Goal: Information Seeking & Learning: Get advice/opinions

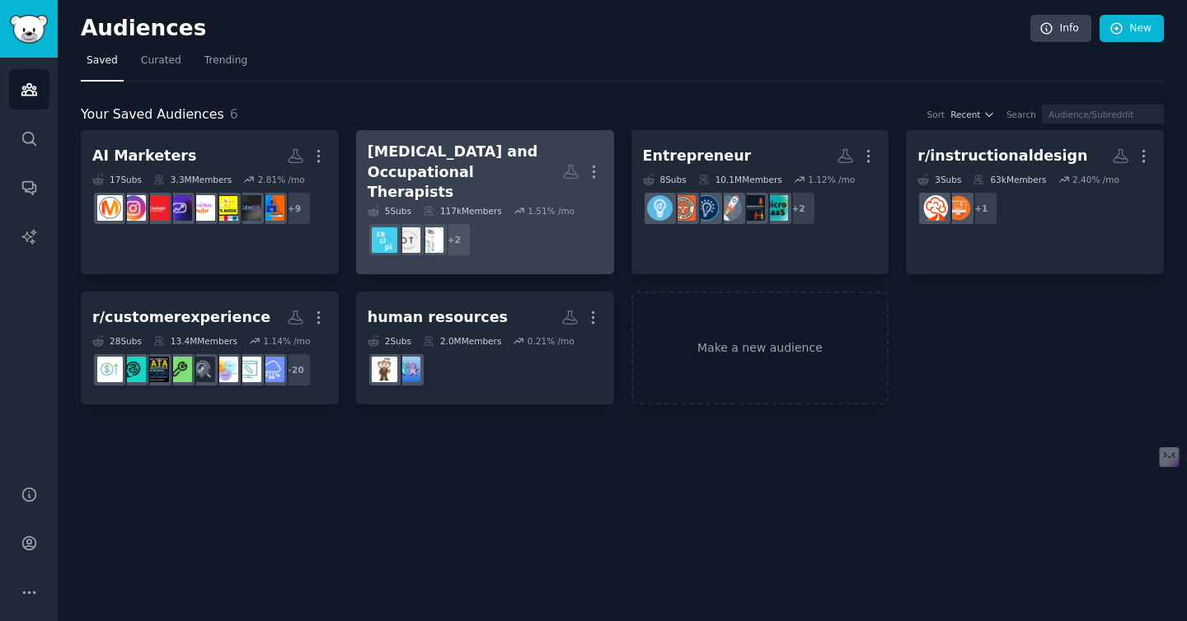
click at [457, 159] on div "[MEDICAL_DATA] and Occupational Therapists" at bounding box center [465, 172] width 194 height 61
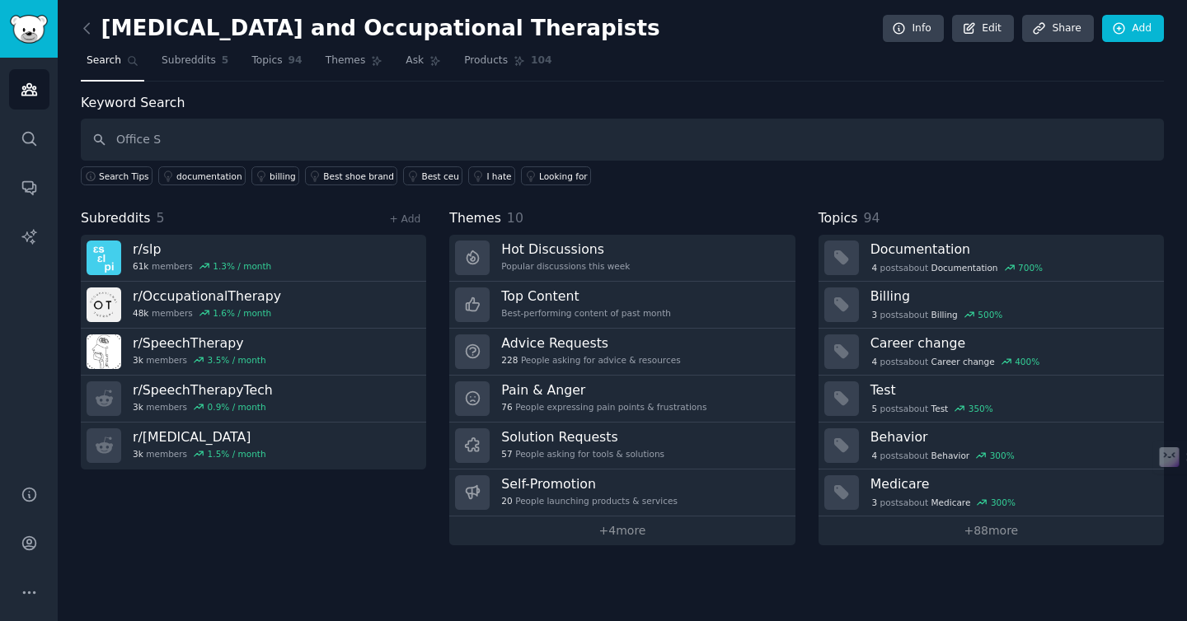
type input "Office S"
click at [396, 64] on nav "Search Subreddits 5 Topics 94 Themes Ask Products 104" at bounding box center [622, 65] width 1083 height 34
click at [407, 65] on span "Ask" at bounding box center [414, 61] width 18 height 15
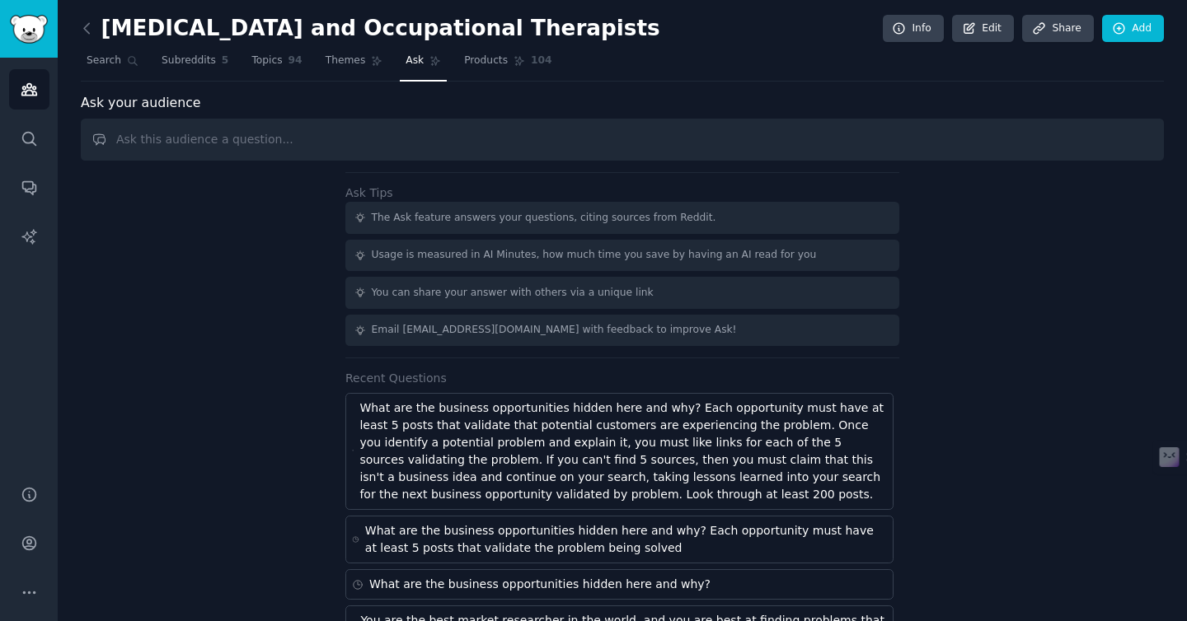
type input "A"
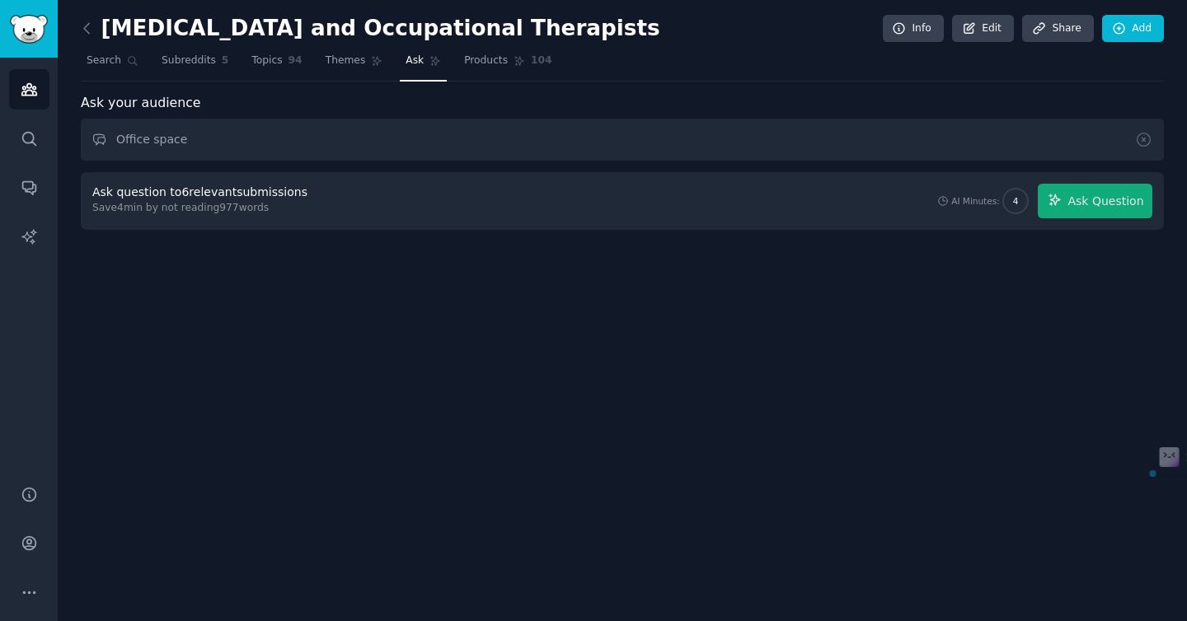
drag, startPoint x: 187, startPoint y: 143, endPoint x: 157, endPoint y: 143, distance: 29.7
click at [157, 143] on input "Office space" at bounding box center [622, 140] width 1083 height 42
type input "Office"
click at [1099, 197] on span "Ask Question" at bounding box center [1105, 201] width 76 height 17
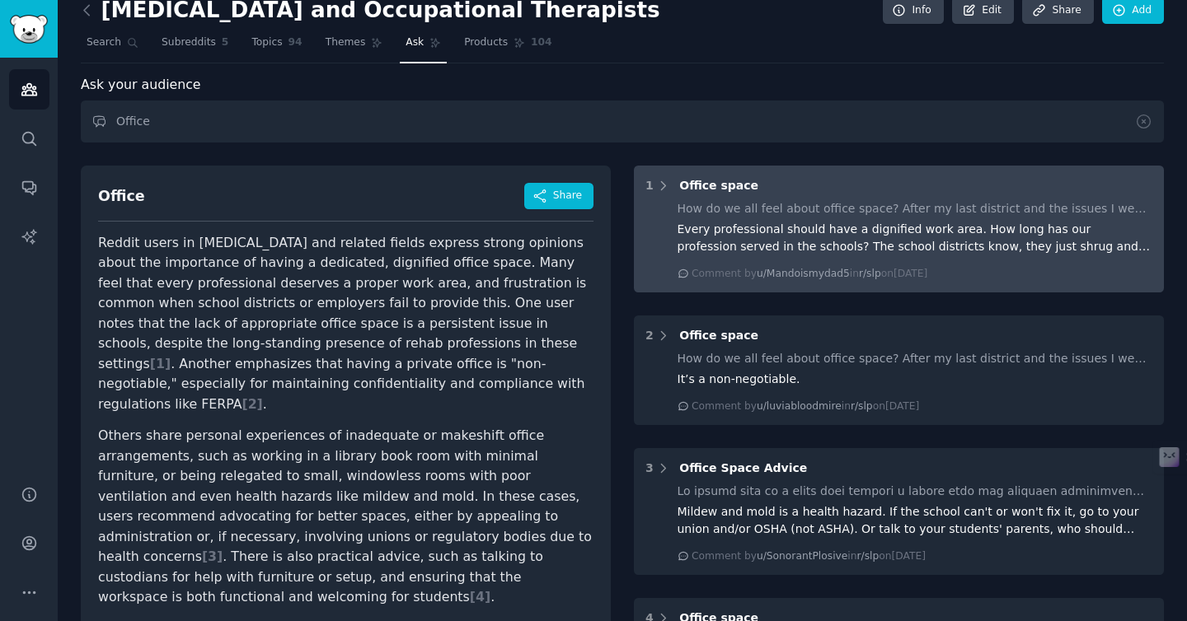
scroll to position [22, 0]
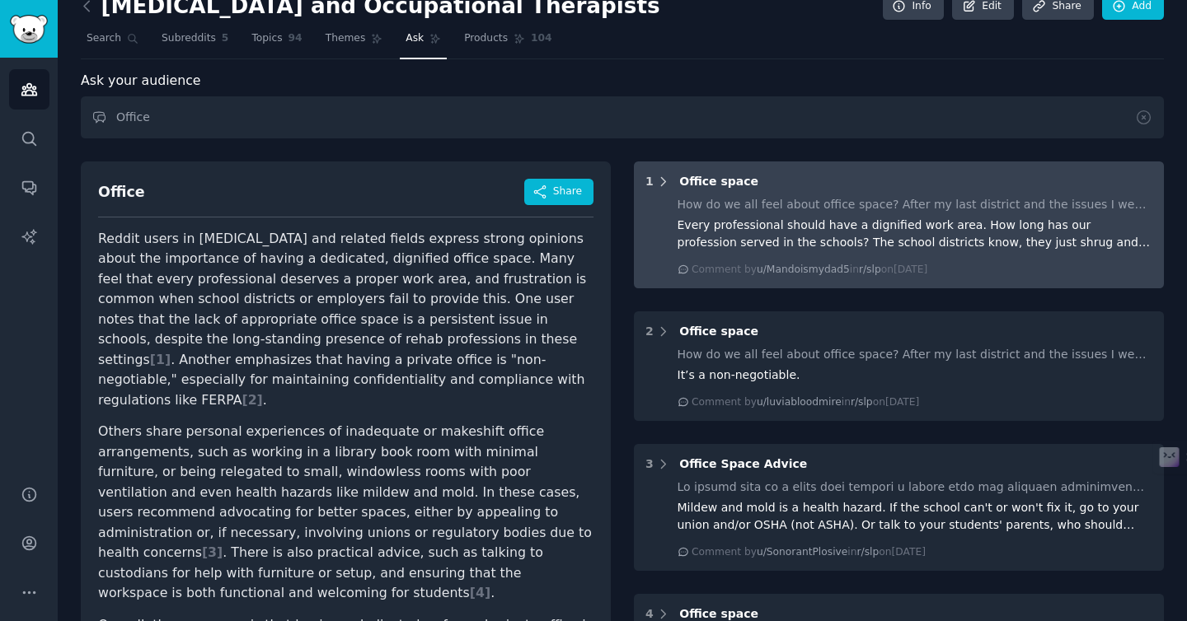
click at [659, 185] on icon at bounding box center [663, 182] width 15 height 15
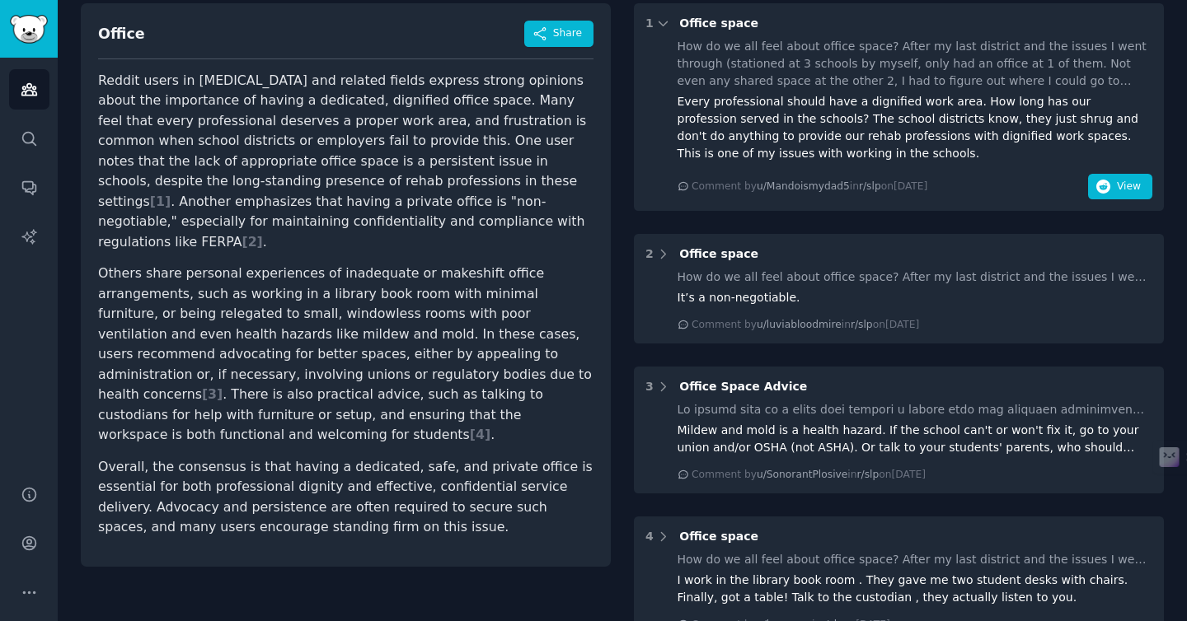
scroll to position [196, 0]
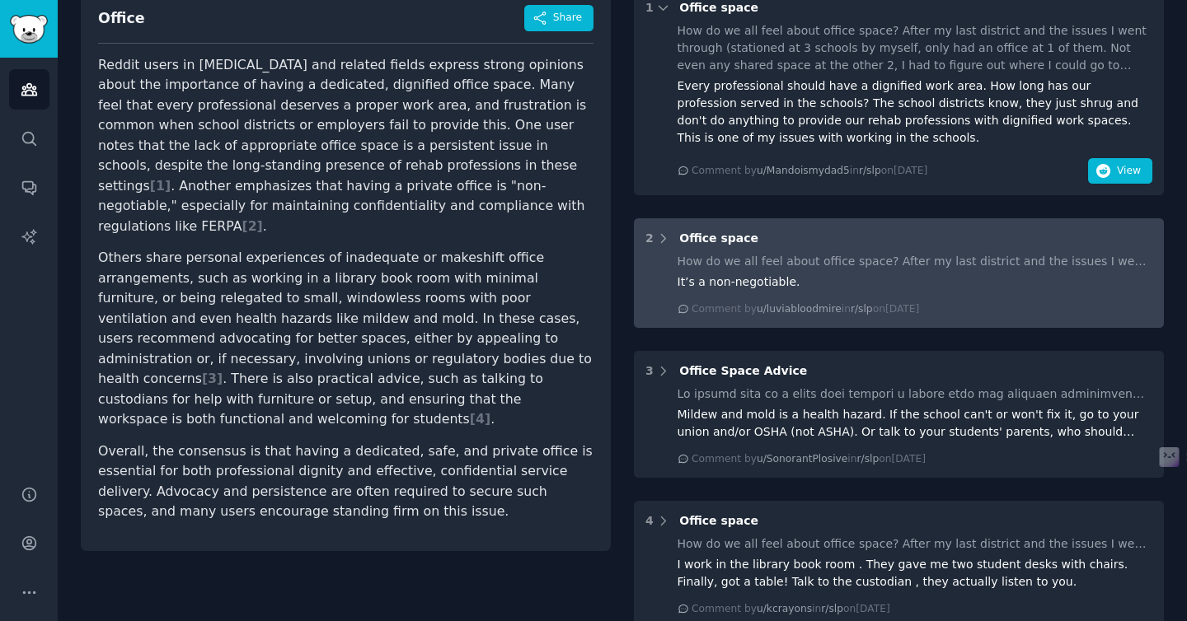
click at [773, 221] on div "2 Office space How do we all feel about office space? After my last district an…" at bounding box center [899, 273] width 530 height 110
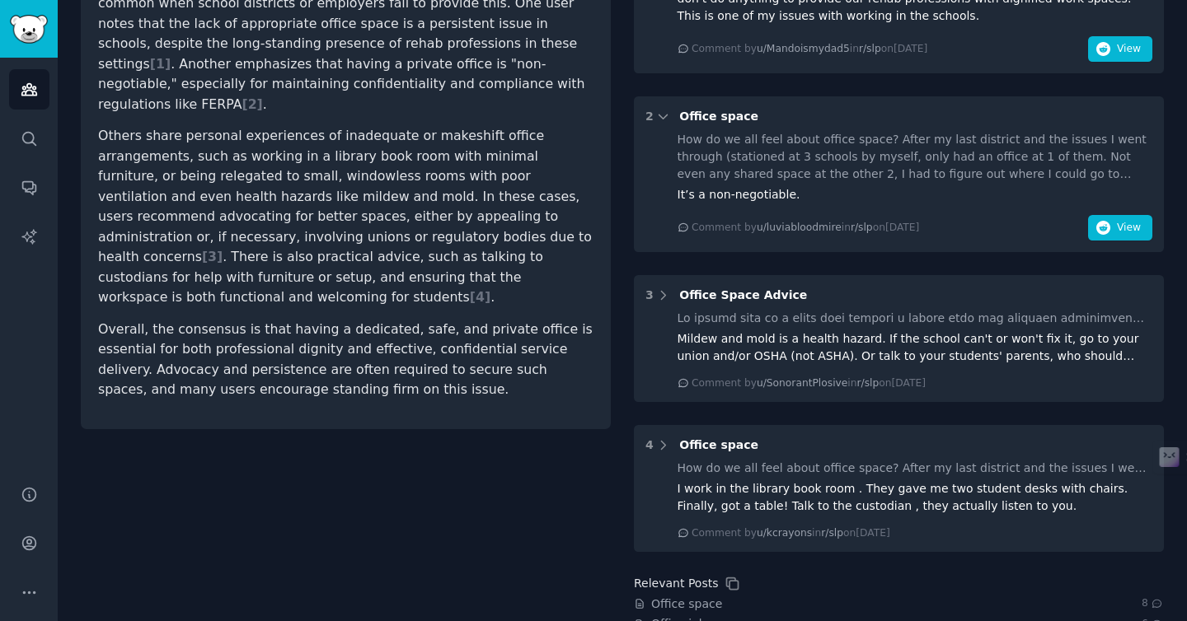
scroll to position [410, 0]
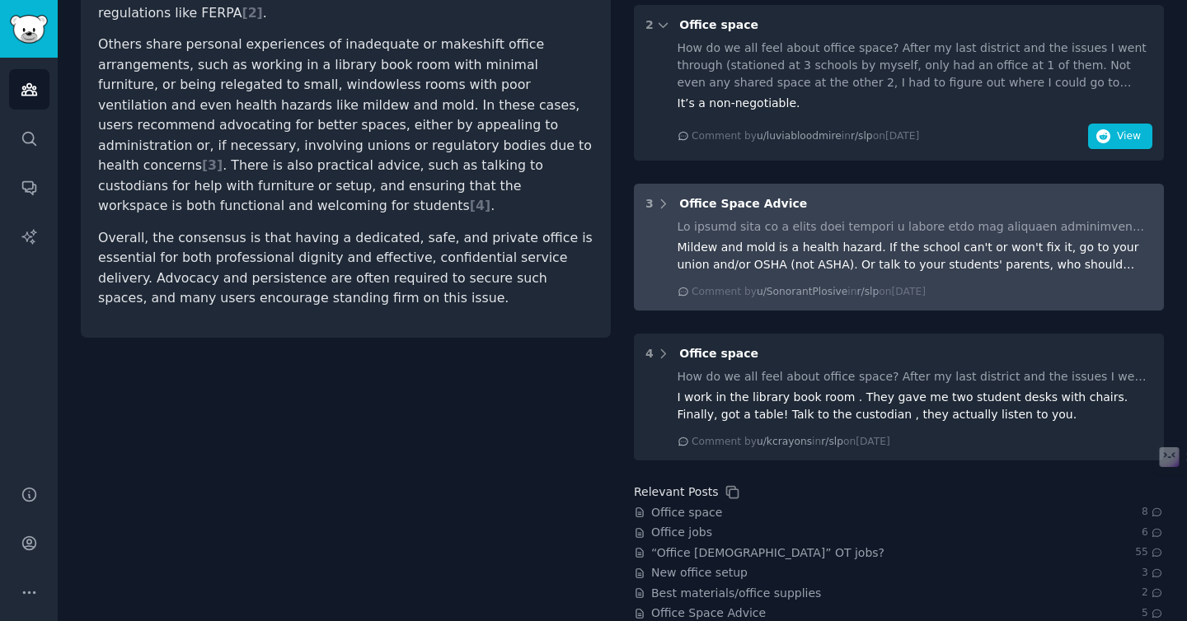
click at [768, 239] on div "Mildew and mold is a health hazard. If the school can't or won't fix it, go to …" at bounding box center [915, 256] width 476 height 35
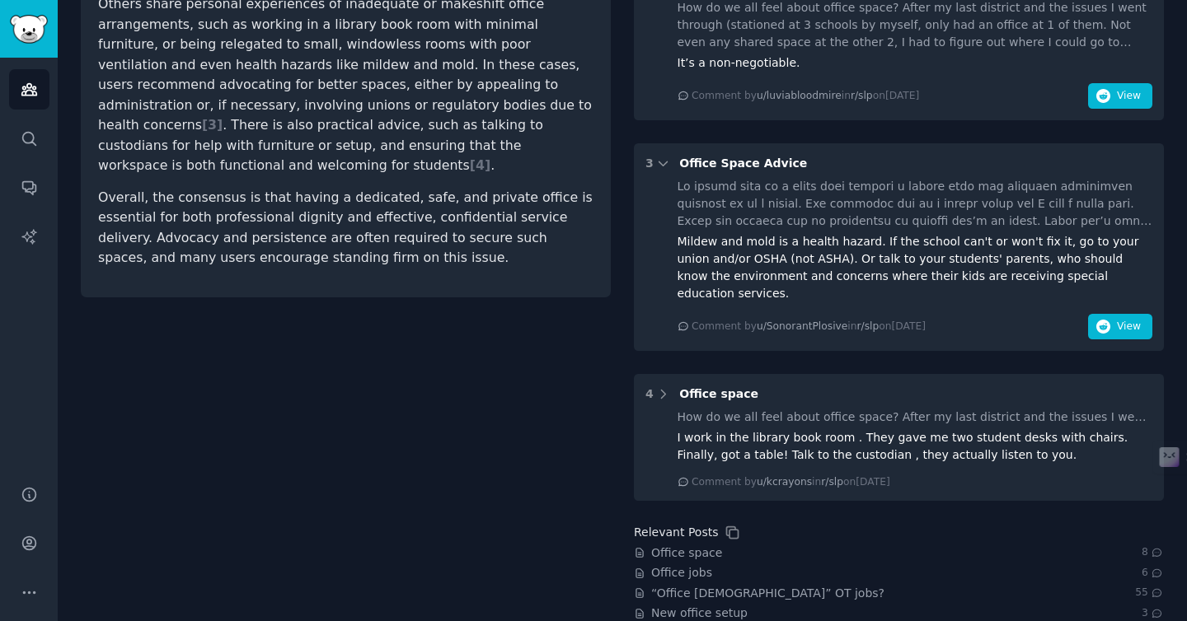
scroll to position [530, 0]
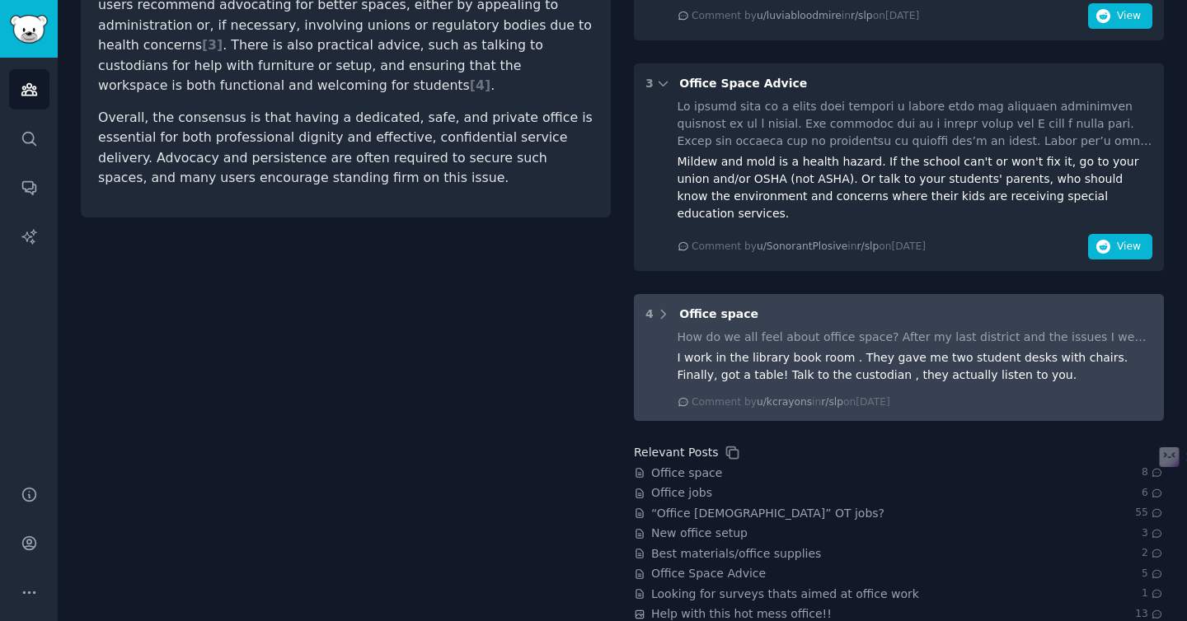
click at [738, 306] on div "Office space" at bounding box center [718, 314] width 79 height 17
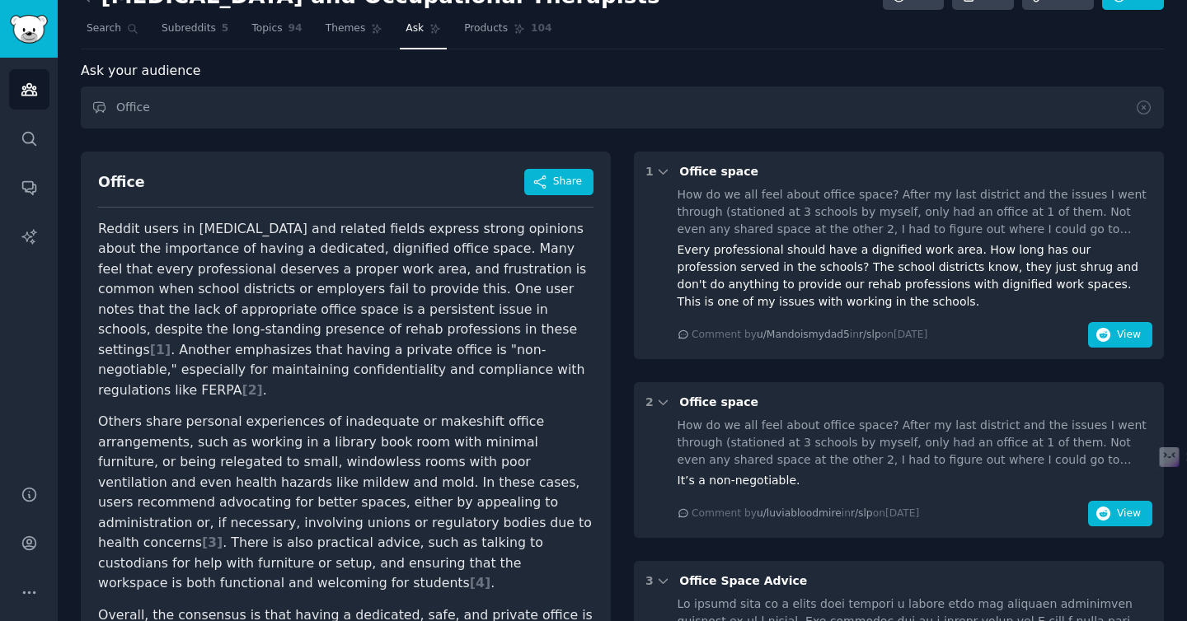
scroll to position [0, 0]
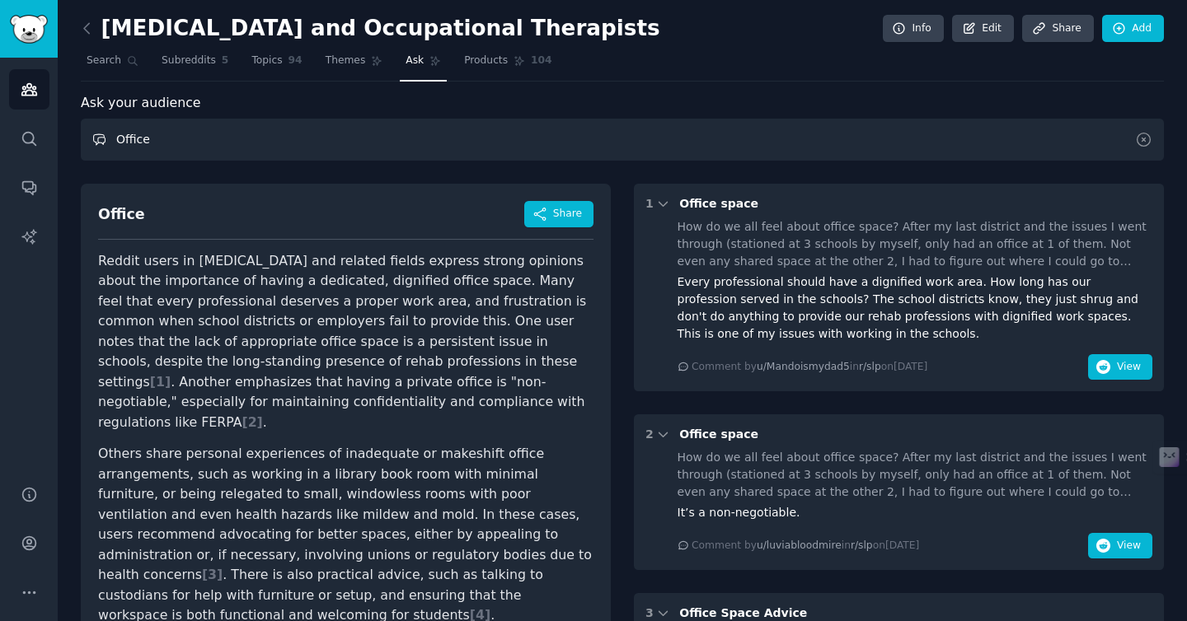
click at [494, 144] on input "Office" at bounding box center [622, 140] width 1083 height 42
type input "Private practice office"
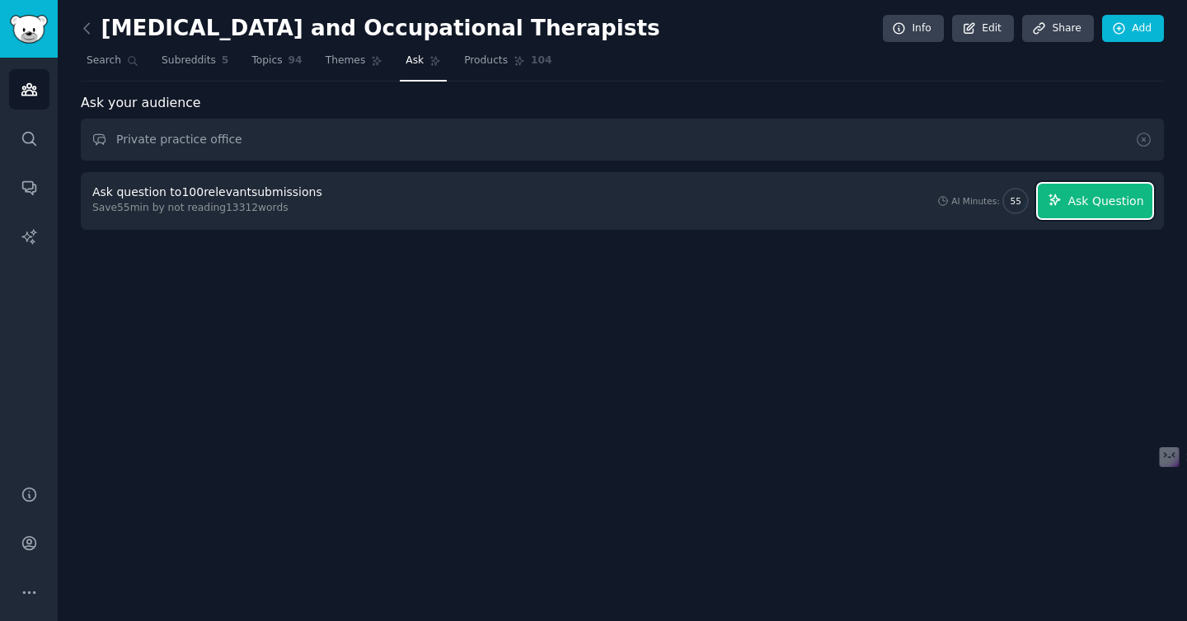
click at [1126, 218] on button "Ask Question" at bounding box center [1095, 201] width 115 height 35
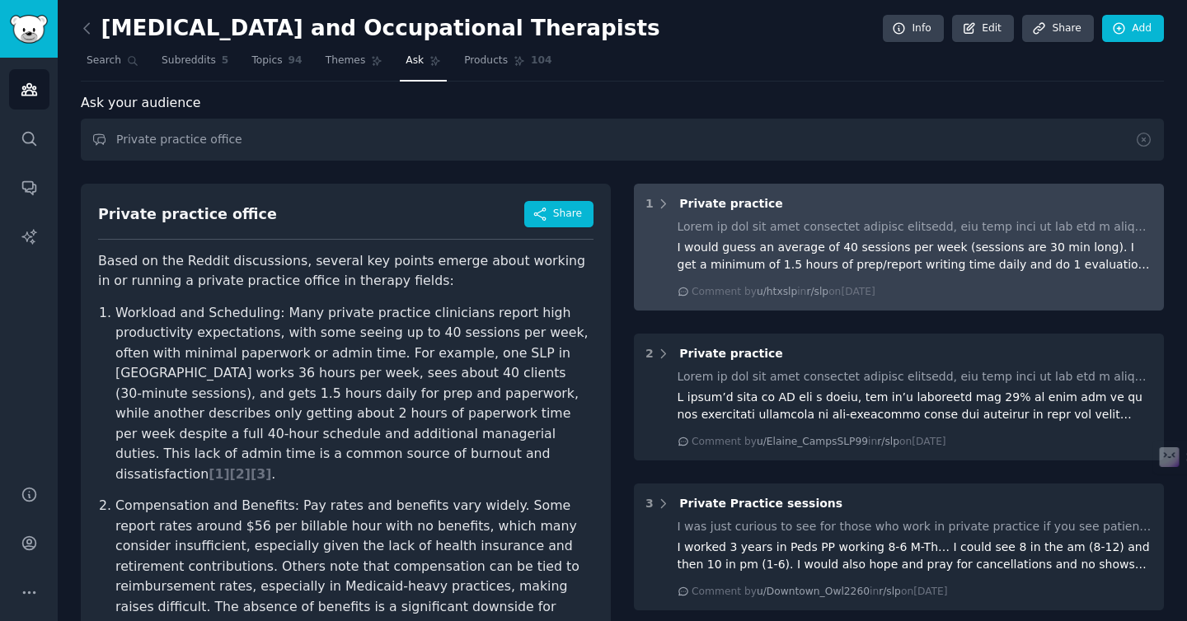
click at [1071, 207] on div "1 Private practice" at bounding box center [898, 203] width 507 height 17
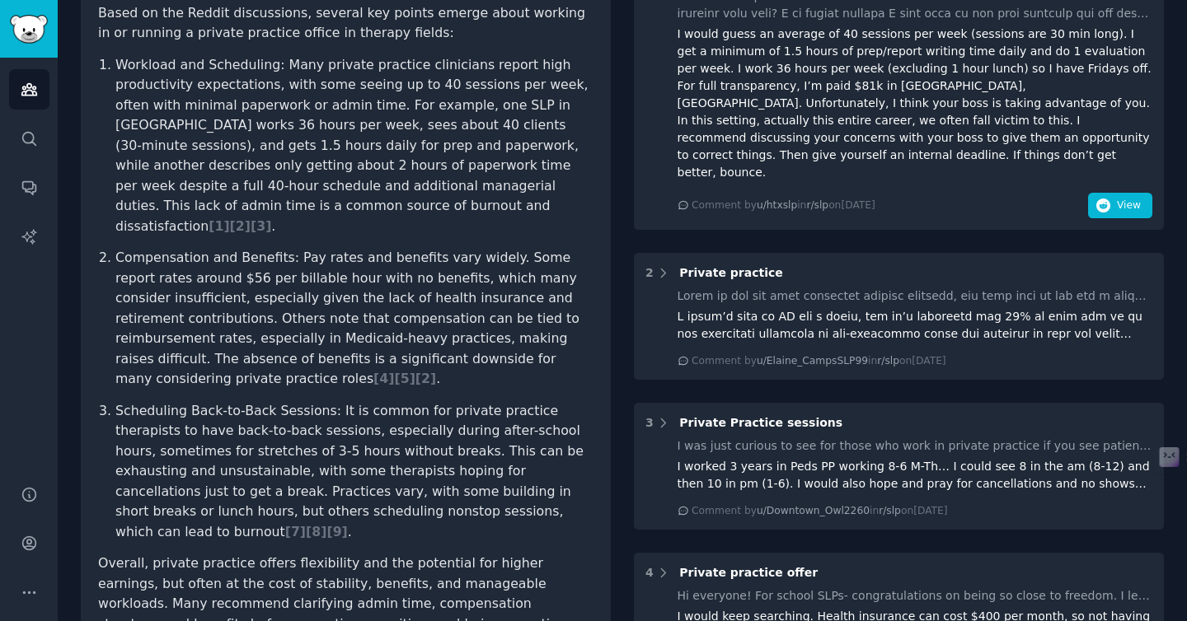
scroll to position [254, 0]
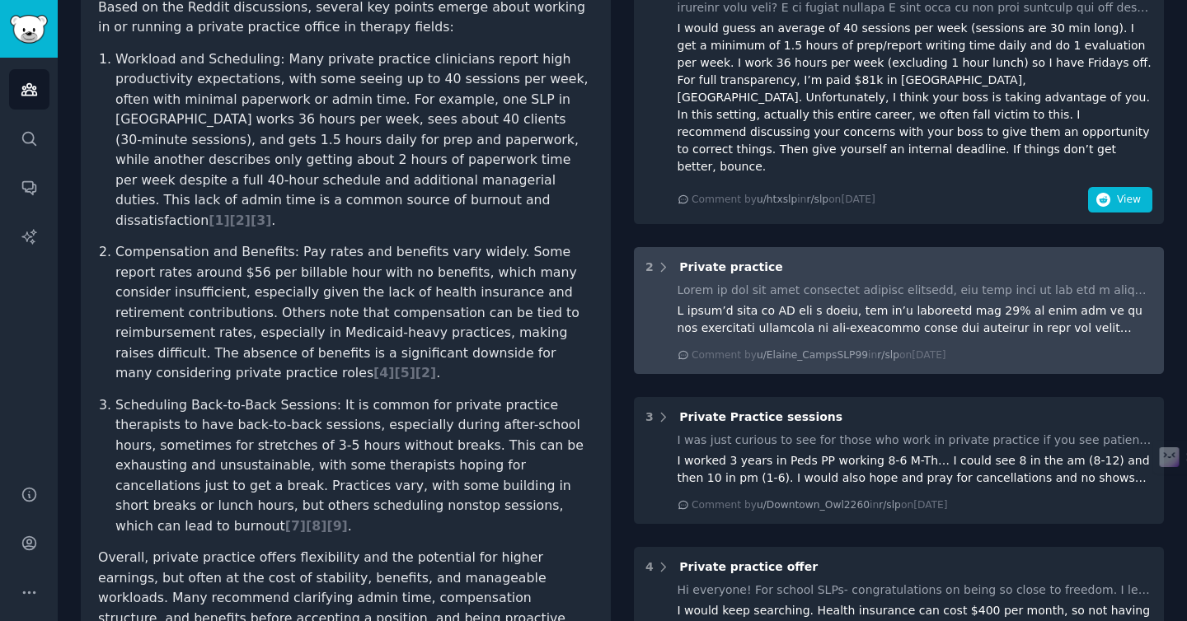
click at [1050, 302] on div at bounding box center [915, 319] width 476 height 35
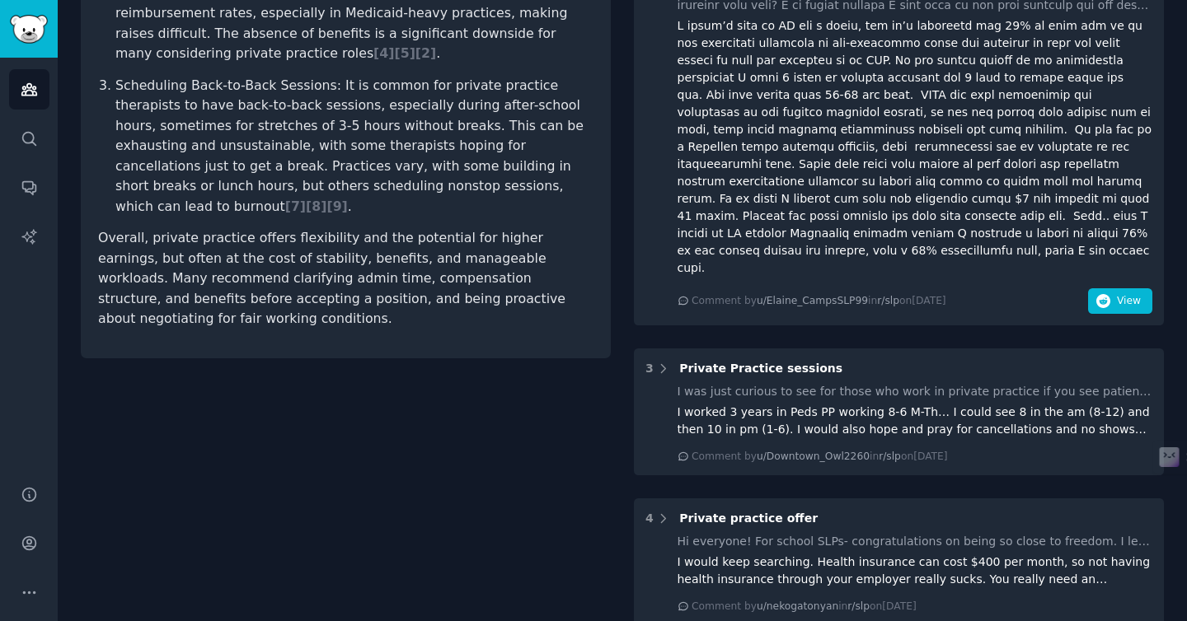
scroll to position [597, 0]
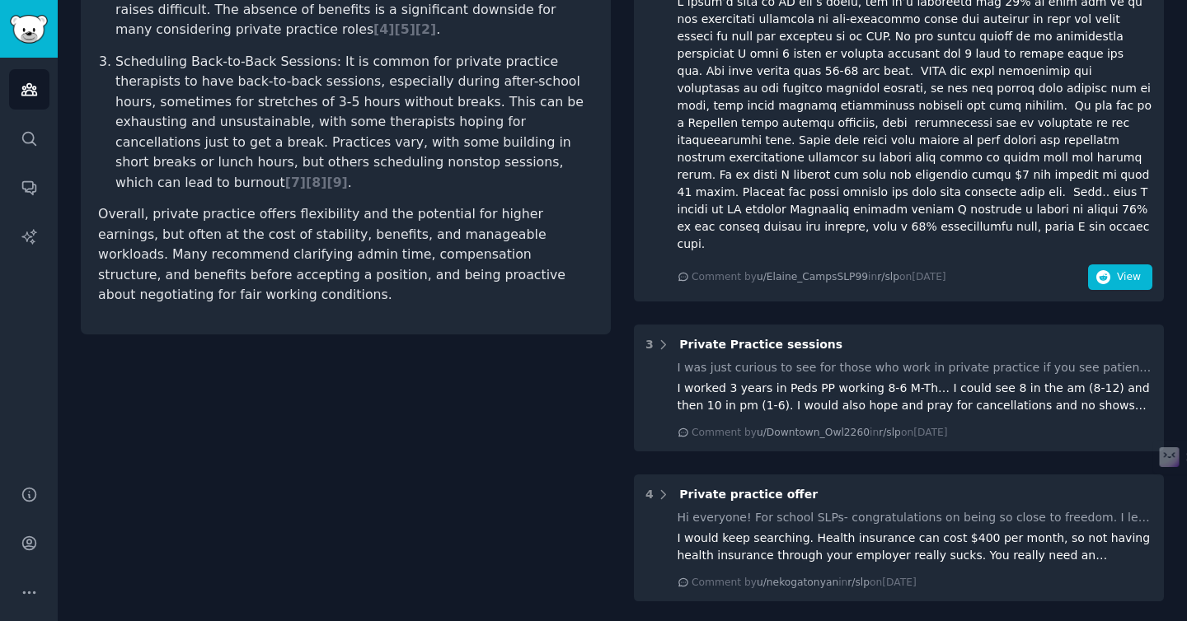
click at [1047, 380] on div "I worked 3 years in Peds PP working 8-6 M-Th… I could see 8 in the am (8-12) an…" at bounding box center [915, 397] width 476 height 35
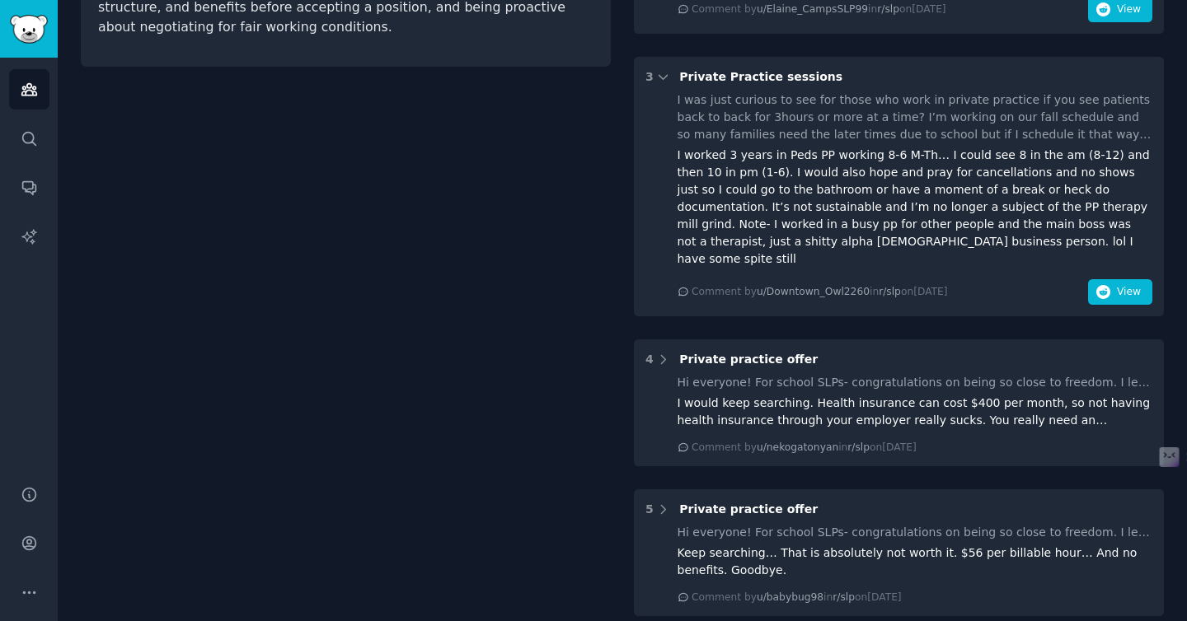
scroll to position [891, 0]
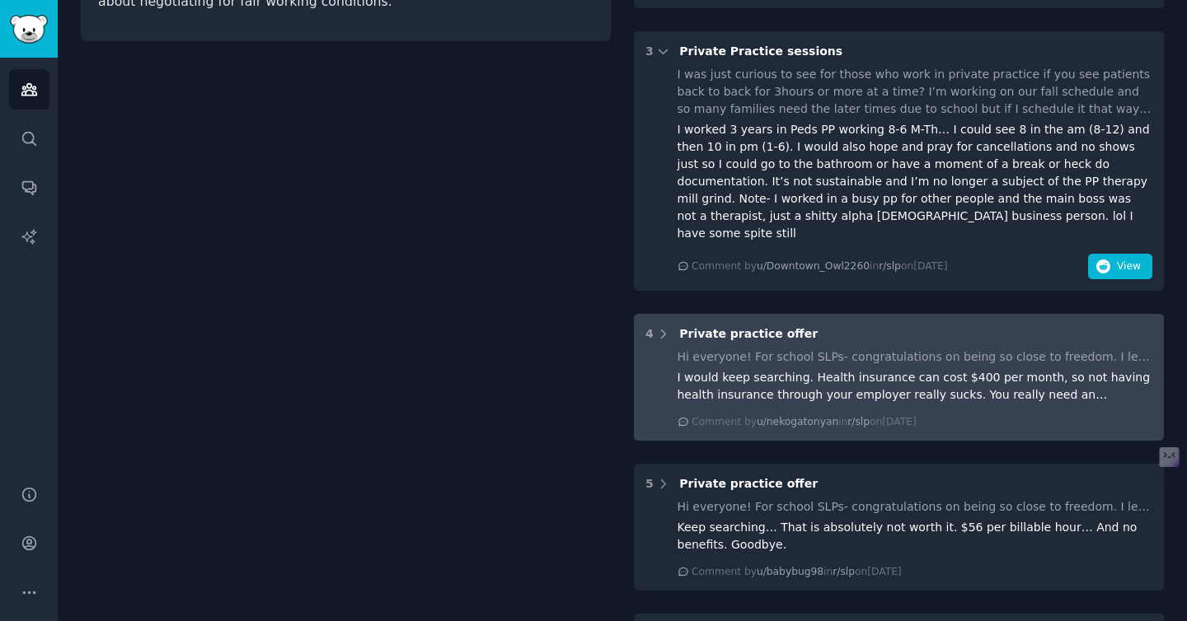
click at [1034, 369] on div "I would keep searching. Health insurance can cost $400 per month, so not having…" at bounding box center [915, 386] width 476 height 35
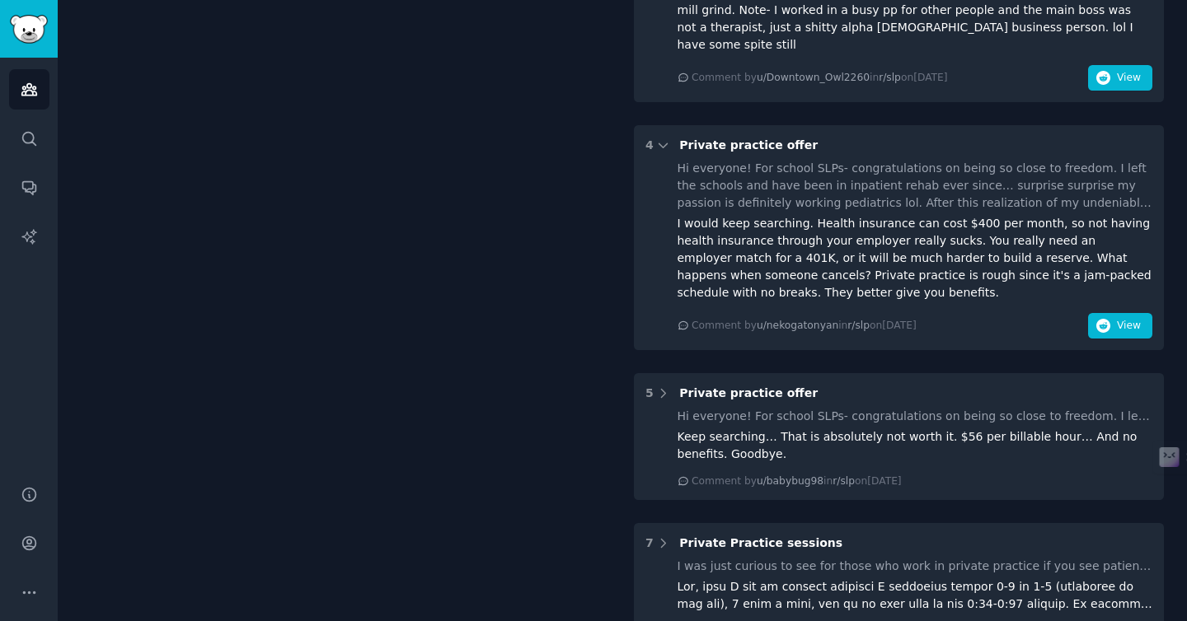
scroll to position [1120, 0]
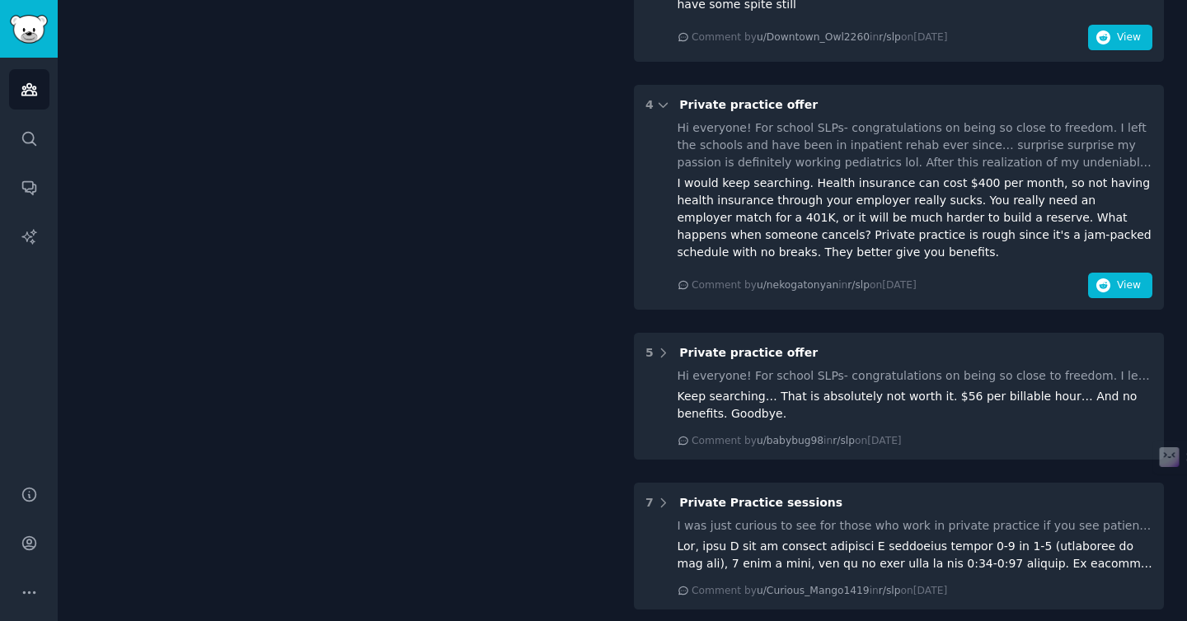
click at [1034, 388] on div "Keep searching… That is absolutely not worth it. $56 per billable hour… And no …" at bounding box center [915, 405] width 476 height 35
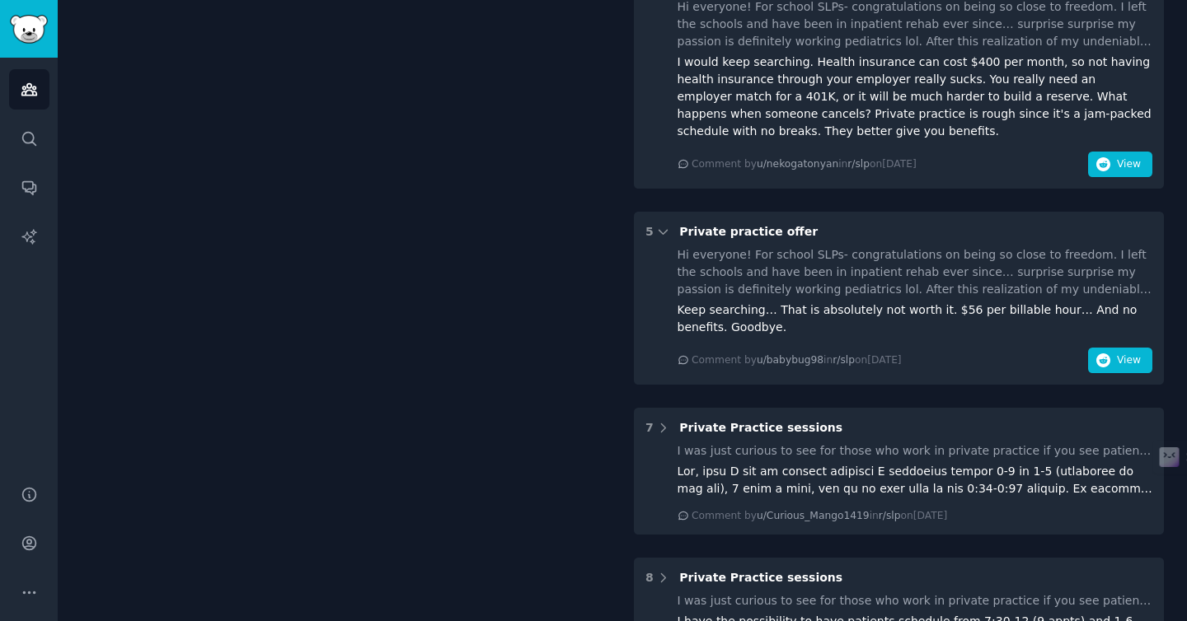
scroll to position [1296, 0]
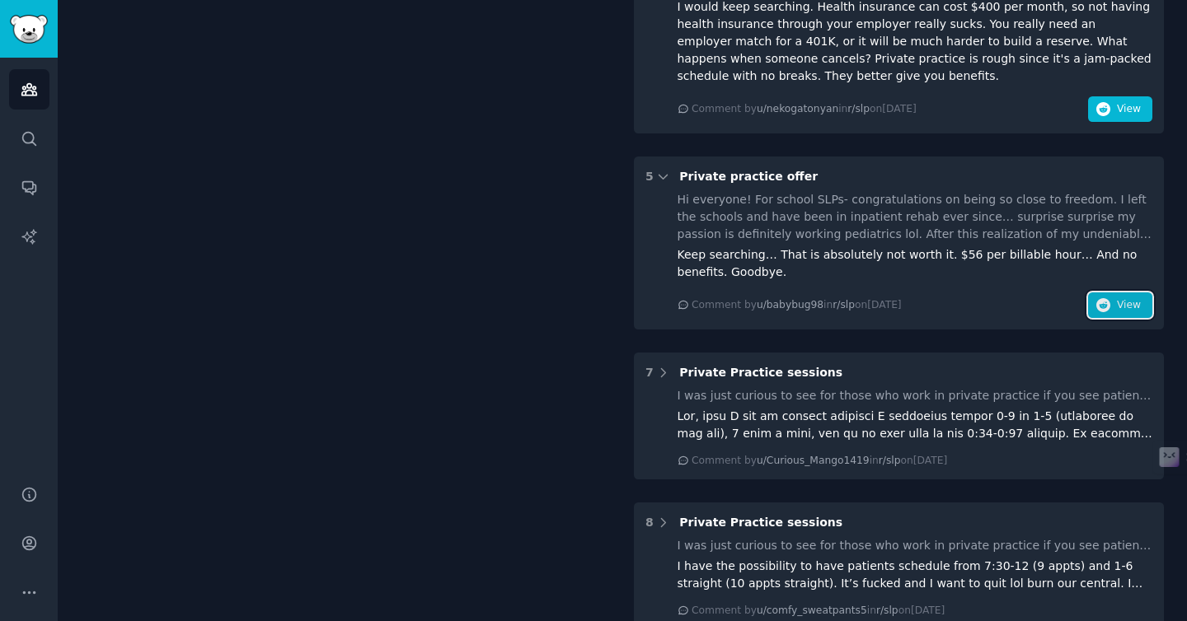
click at [1123, 298] on span "View" at bounding box center [1129, 305] width 24 height 15
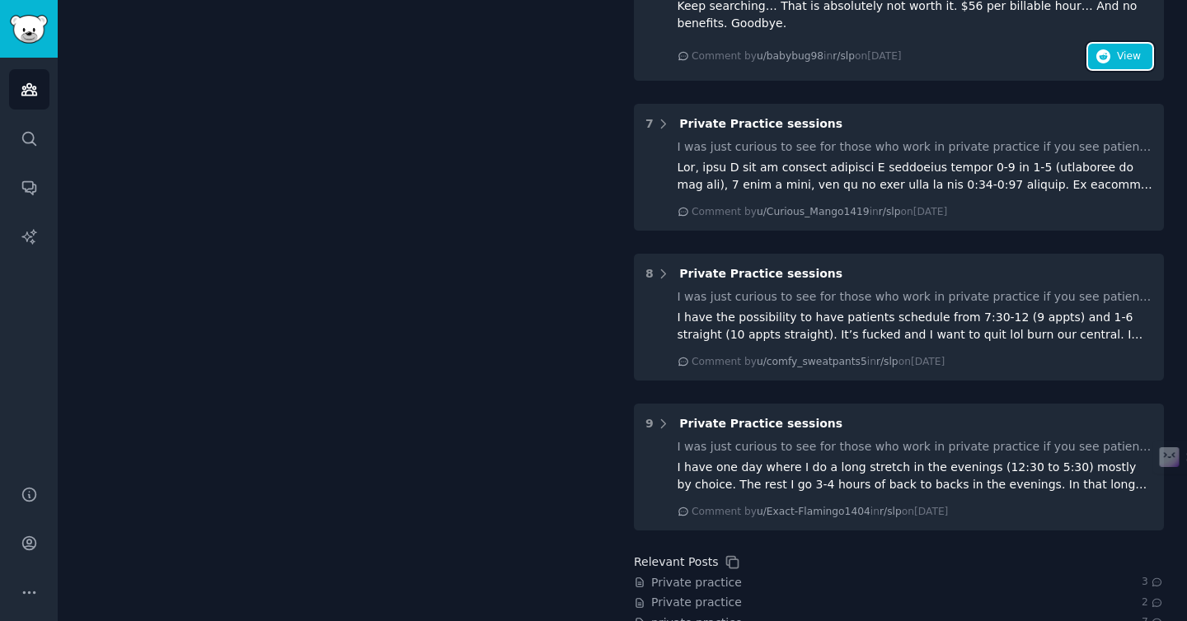
scroll to position [1452, 0]
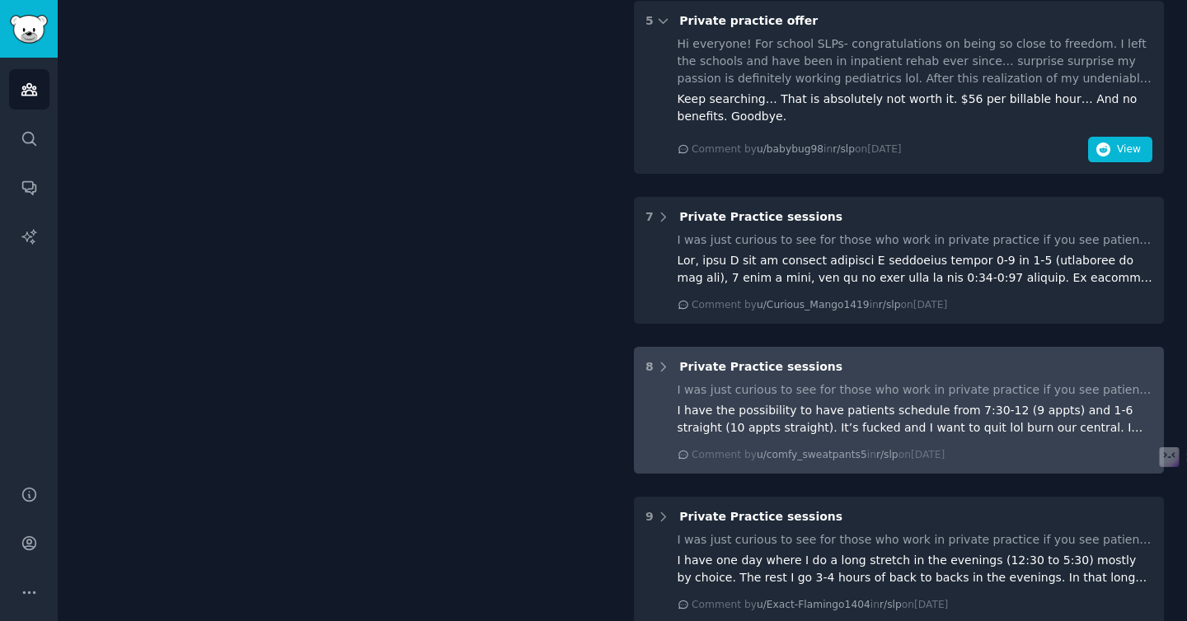
click at [930, 448] on div "Comment by u/comfy_sweatpants5 in r/slp [DATE][DATE]" at bounding box center [817, 455] width 253 height 15
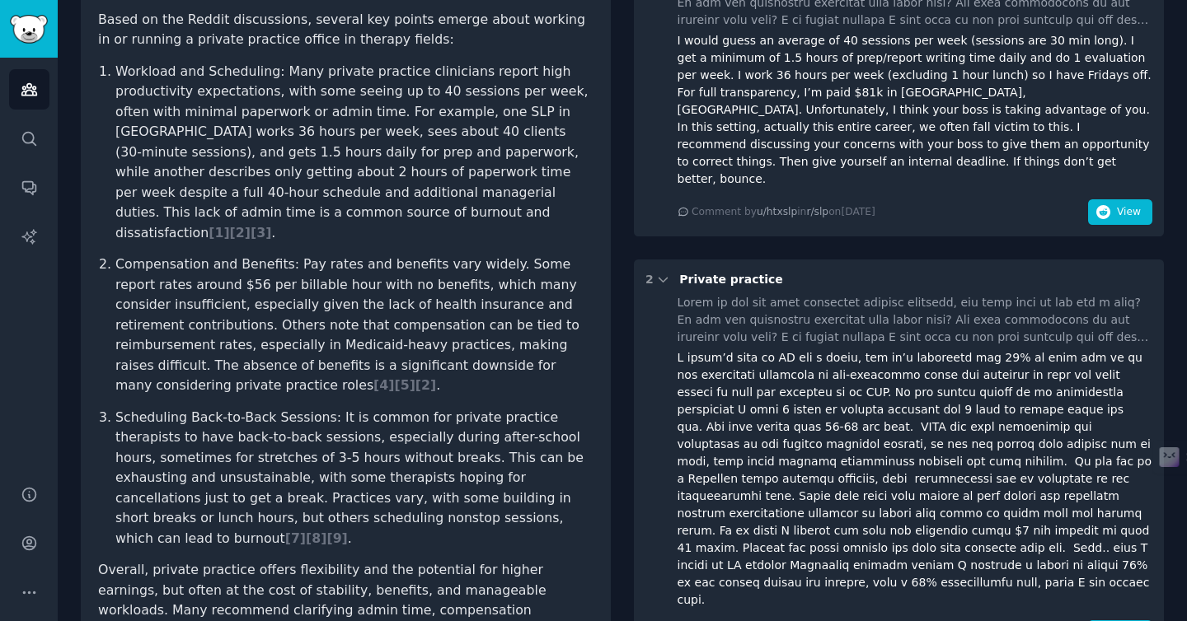
scroll to position [241, 0]
